Goal: Task Accomplishment & Management: Use online tool/utility

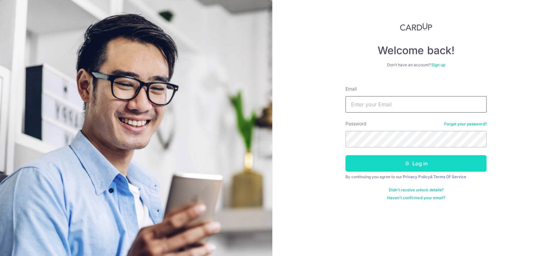
type input "[EMAIL_ADDRESS][DOMAIN_NAME]"
click at [417, 163] on button "Log in" at bounding box center [415, 163] width 141 height 16
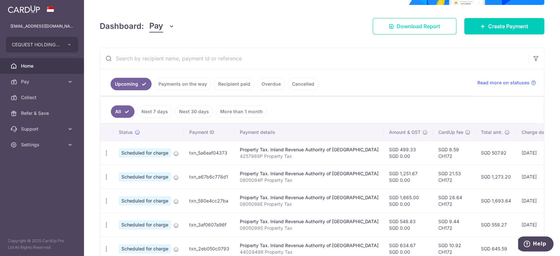
scroll to position [87, 0]
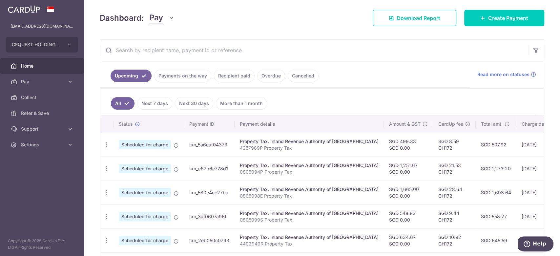
click at [227, 75] on link "Recipient paid" at bounding box center [234, 76] width 41 height 12
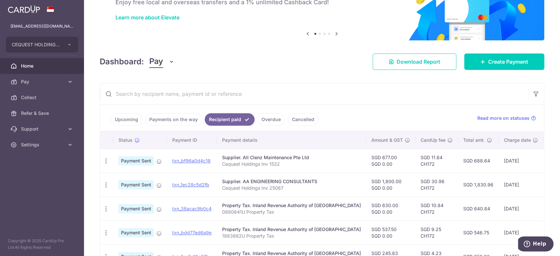
scroll to position [0, 0]
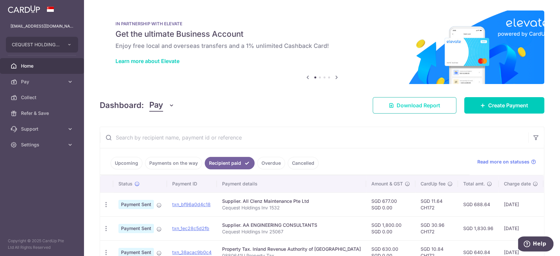
click at [405, 106] on span "Download Report" at bounding box center [418, 105] width 44 height 8
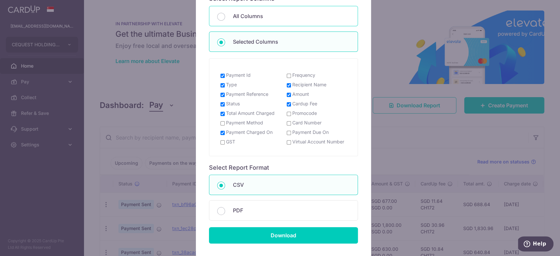
scroll to position [87, 0]
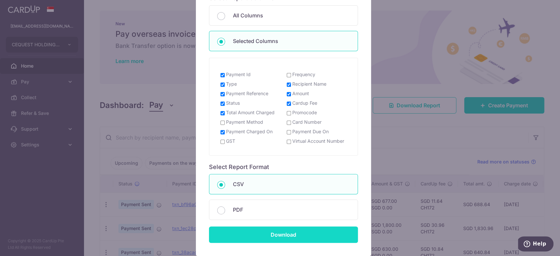
click at [275, 239] on input "Download" at bounding box center [283, 234] width 149 height 16
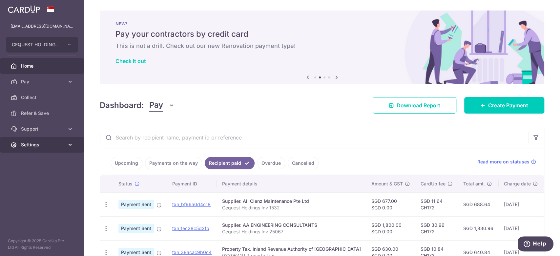
click at [61, 147] on span "Settings" at bounding box center [42, 144] width 43 height 7
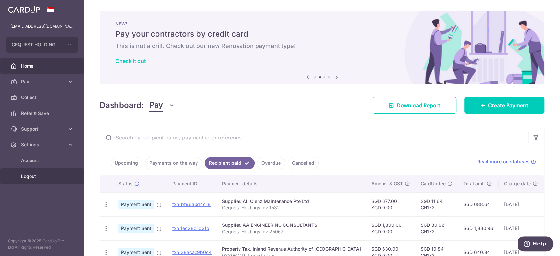
click at [30, 174] on span "Logout" at bounding box center [42, 176] width 43 height 7
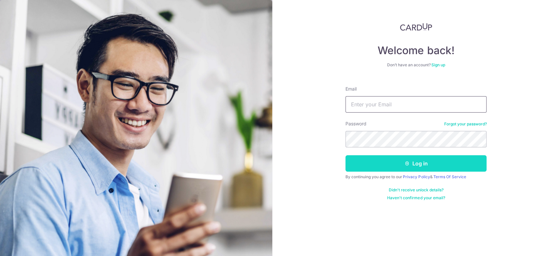
type input "[EMAIL_ADDRESS][DOMAIN_NAME]"
click at [425, 165] on button "Log in" at bounding box center [415, 163] width 141 height 16
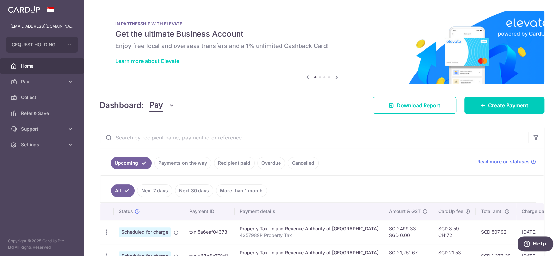
click at [239, 164] on link "Recipient paid" at bounding box center [234, 163] width 41 height 12
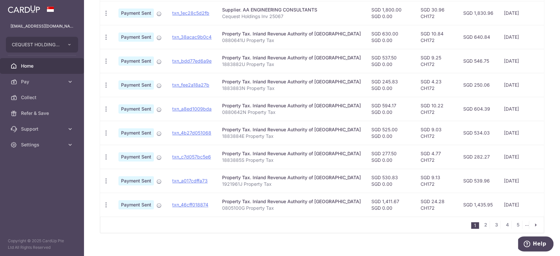
scroll to position [218, 0]
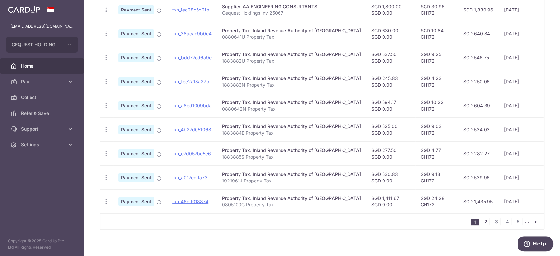
click at [482, 225] on link "2" at bounding box center [485, 221] width 8 height 8
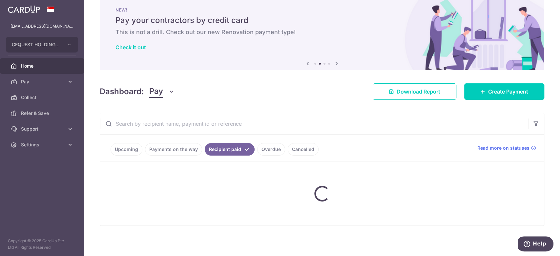
scroll to position [0, 0]
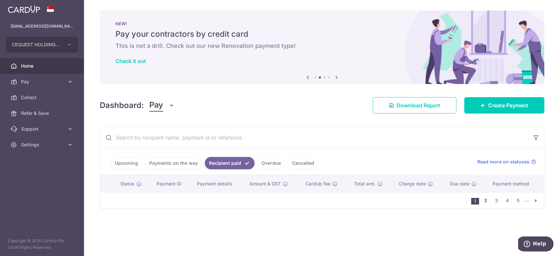
click at [485, 199] on link "2" at bounding box center [485, 200] width 8 height 8
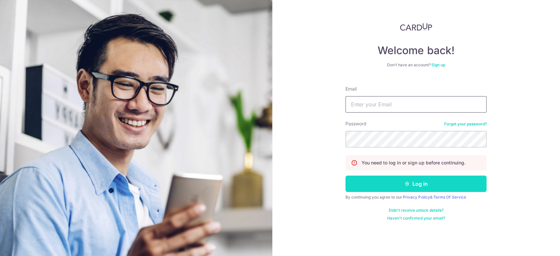
type input "[EMAIL_ADDRESS][DOMAIN_NAME]"
click at [422, 184] on button "Log in" at bounding box center [415, 183] width 141 height 16
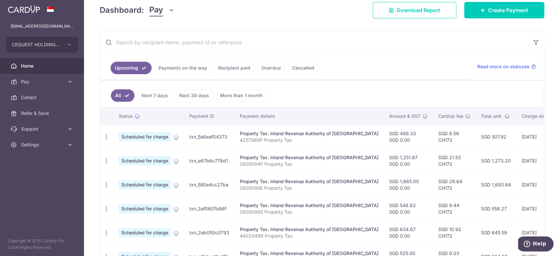
scroll to position [95, 0]
click at [241, 66] on link "Recipient paid" at bounding box center [234, 68] width 41 height 12
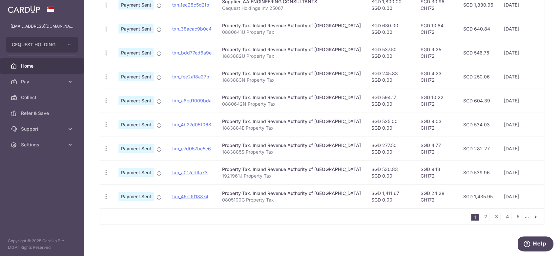
scroll to position [227, 0]
click at [481, 216] on link "2" at bounding box center [485, 217] width 8 height 8
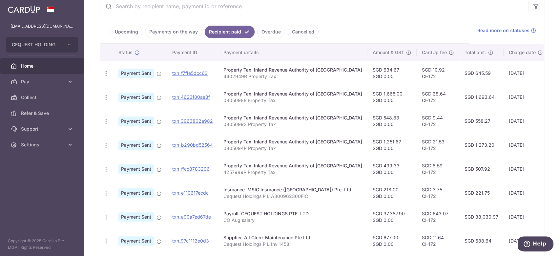
scroll to position [0, 0]
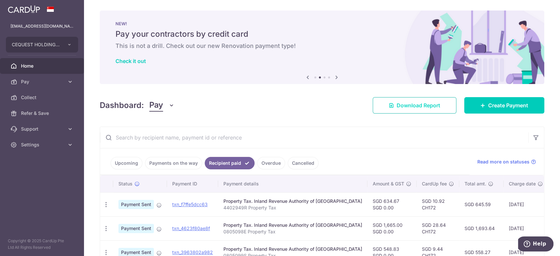
click at [400, 105] on span "Download Report" at bounding box center [418, 105] width 44 height 8
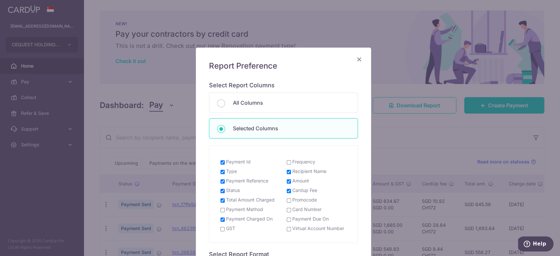
scroll to position [131, 0]
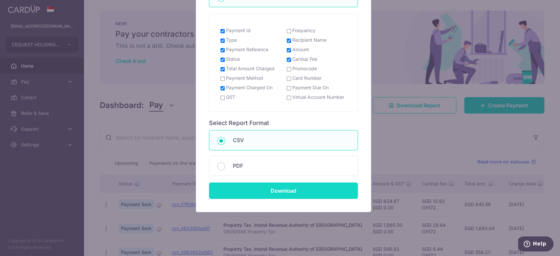
click at [288, 191] on input "Download" at bounding box center [283, 190] width 149 height 16
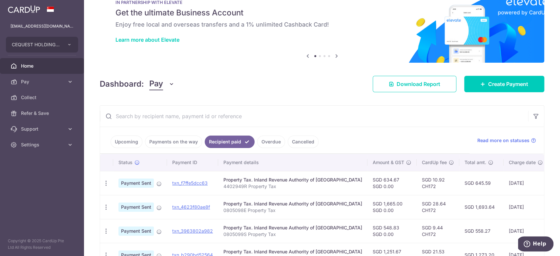
scroll to position [0, 0]
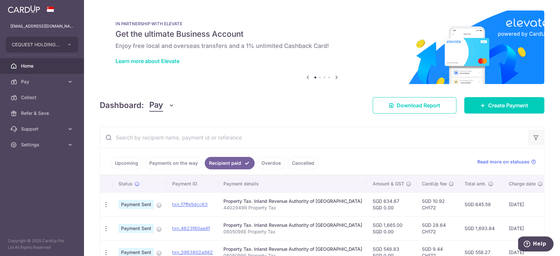
click at [533, 138] on icon "button" at bounding box center [536, 137] width 7 height 7
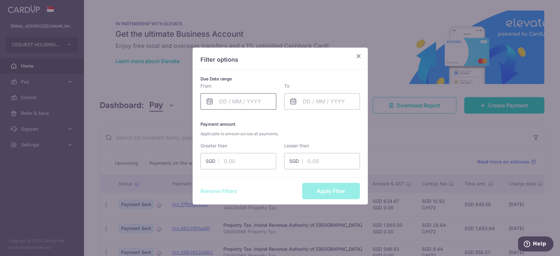
click at [224, 104] on input "text" at bounding box center [238, 101] width 76 height 16
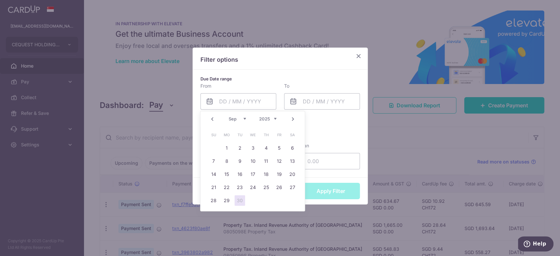
click at [213, 121] on link "Prev" at bounding box center [212, 119] width 8 height 8
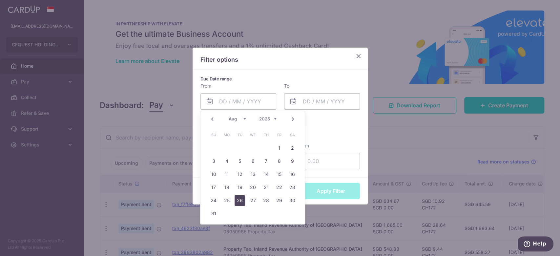
click at [241, 202] on link "26" at bounding box center [239, 200] width 10 height 10
type input "[DATE]"
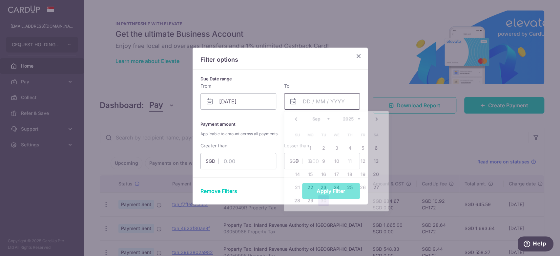
click at [318, 101] on input "text" at bounding box center [322, 101] width 76 height 16
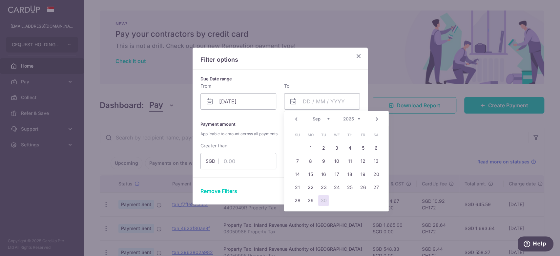
click at [324, 200] on link "30" at bounding box center [323, 200] width 10 height 10
type input "[DATE]"
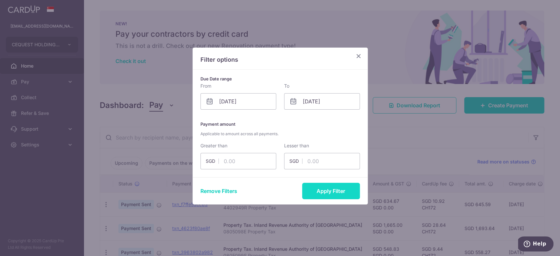
click at [329, 193] on button "Apply Filter" at bounding box center [331, 191] width 58 height 16
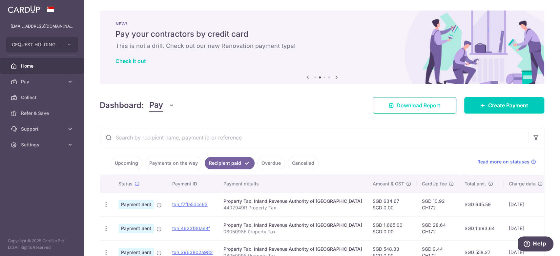
click at [389, 106] on link "Download Report" at bounding box center [415, 105] width 84 height 16
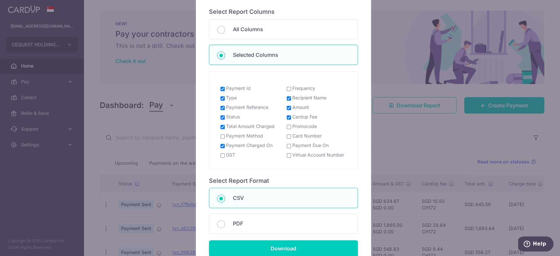
scroll to position [136, 0]
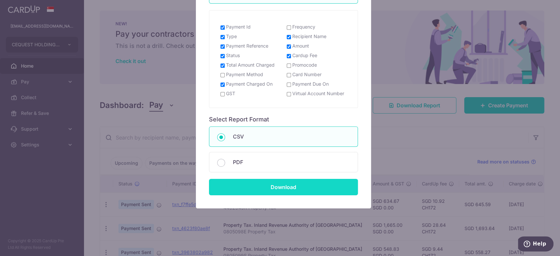
click at [286, 189] on input "Download" at bounding box center [283, 187] width 149 height 16
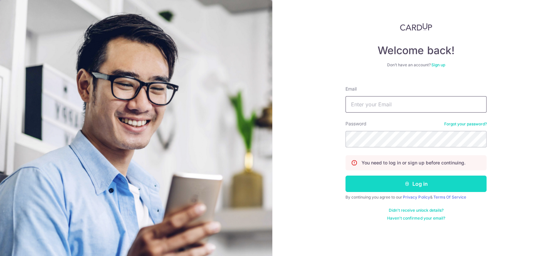
type input "[EMAIL_ADDRESS][DOMAIN_NAME]"
click at [430, 182] on button "Log in" at bounding box center [415, 183] width 141 height 16
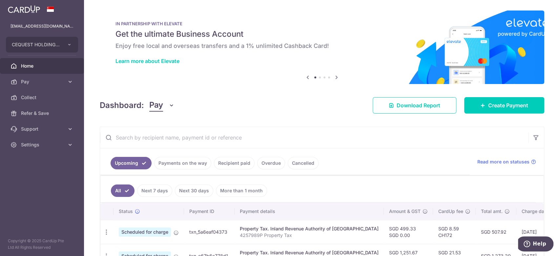
click at [239, 164] on link "Recipient paid" at bounding box center [234, 163] width 41 height 12
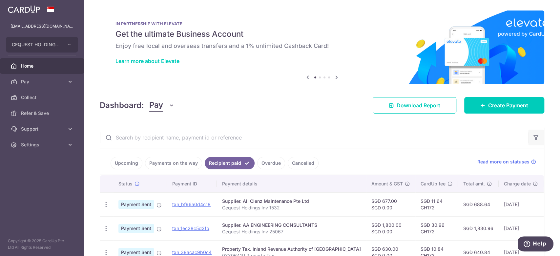
click at [533, 135] on icon "button" at bounding box center [536, 137] width 7 height 7
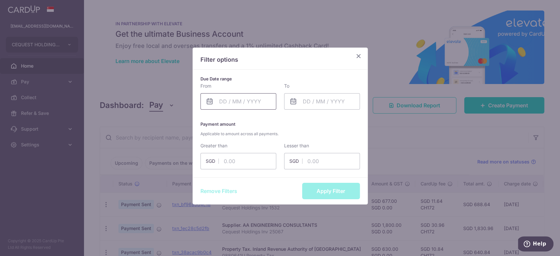
click at [262, 102] on input "text" at bounding box center [238, 101] width 76 height 16
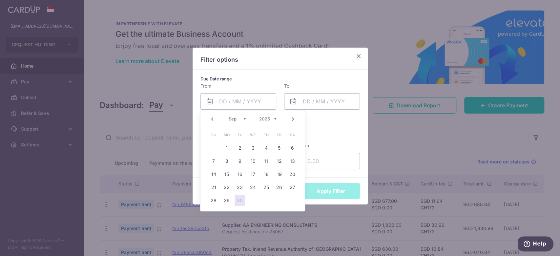
click at [211, 118] on link "Prev" at bounding box center [212, 119] width 8 height 8
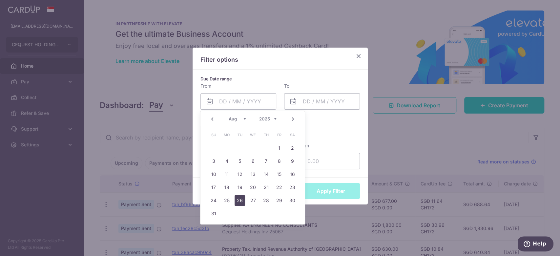
click at [241, 199] on link "26" at bounding box center [239, 200] width 10 height 10
type input "[DATE]"
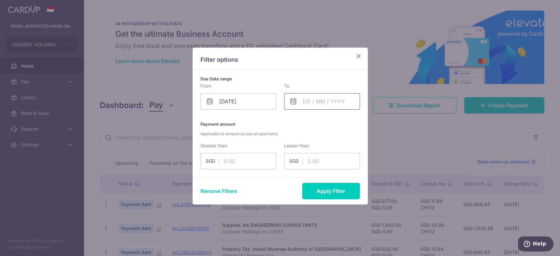
click at [321, 101] on input "text" at bounding box center [322, 101] width 76 height 16
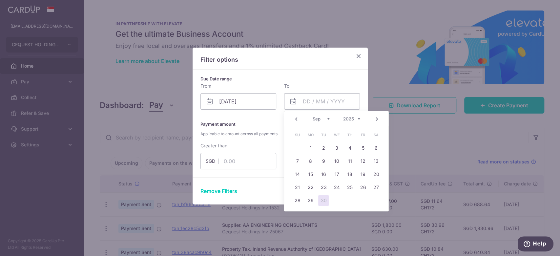
click at [324, 201] on link "30" at bounding box center [323, 200] width 10 height 10
type input "[DATE]"
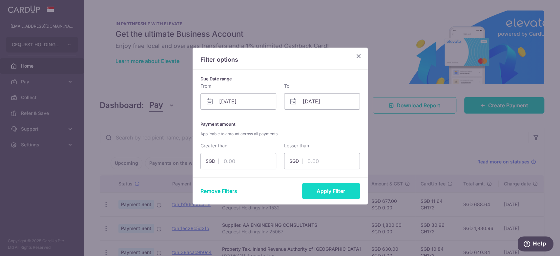
click at [327, 191] on button "Apply Filter" at bounding box center [331, 191] width 58 height 16
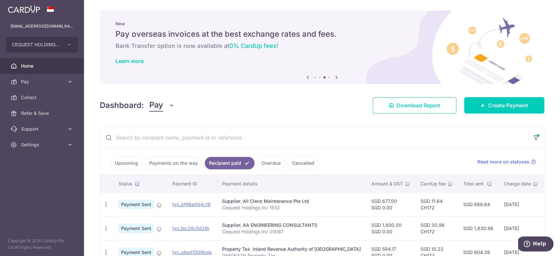
click at [396, 102] on span "Download Report" at bounding box center [418, 105] width 44 height 8
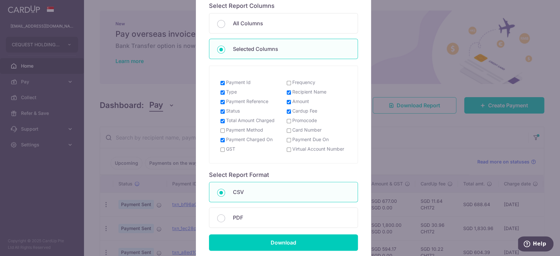
scroll to position [136, 0]
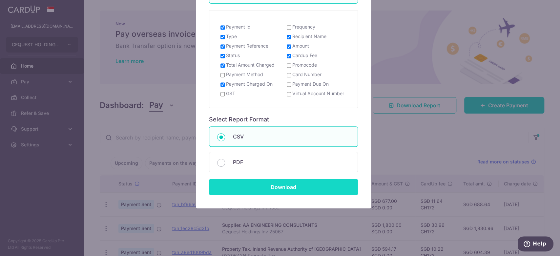
click at [281, 183] on input "Download" at bounding box center [283, 187] width 149 height 16
